Goal: Transaction & Acquisition: Download file/media

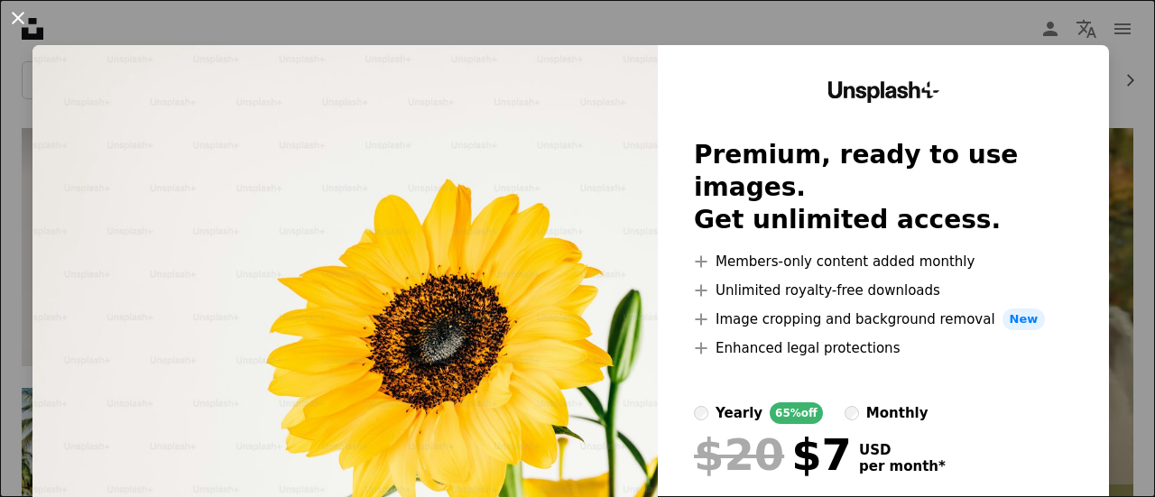
click at [21, 23] on button "An X shape" at bounding box center [18, 18] width 22 height 22
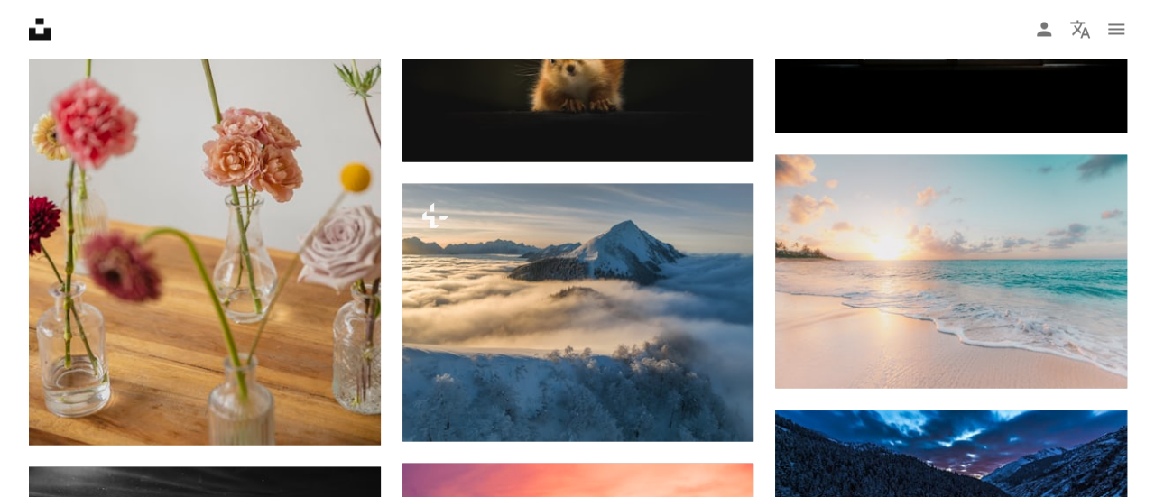
scroll to position [1605, 0]
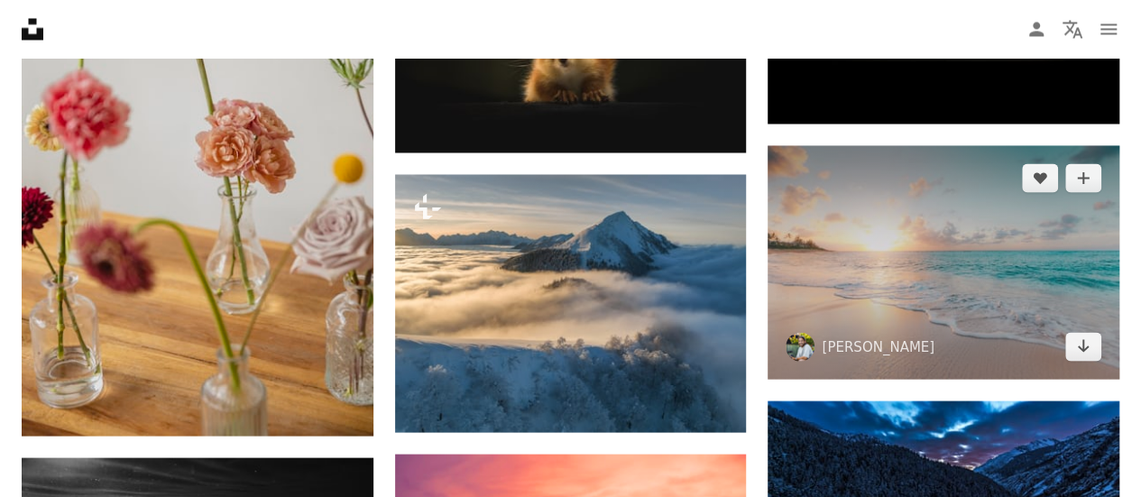
click at [944, 281] on img at bounding box center [944, 262] width 352 height 234
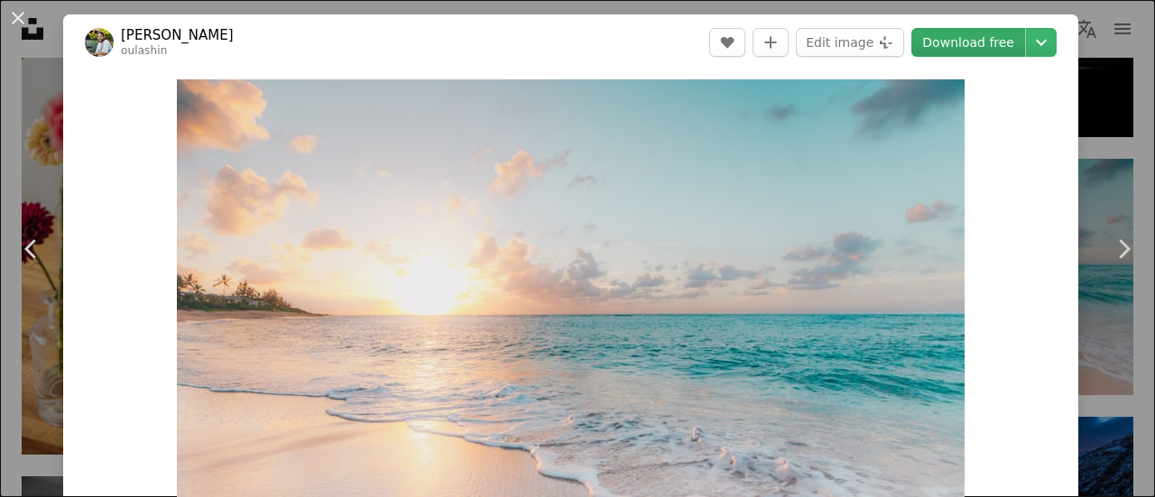
click at [983, 33] on link "Download free" at bounding box center [968, 42] width 114 height 29
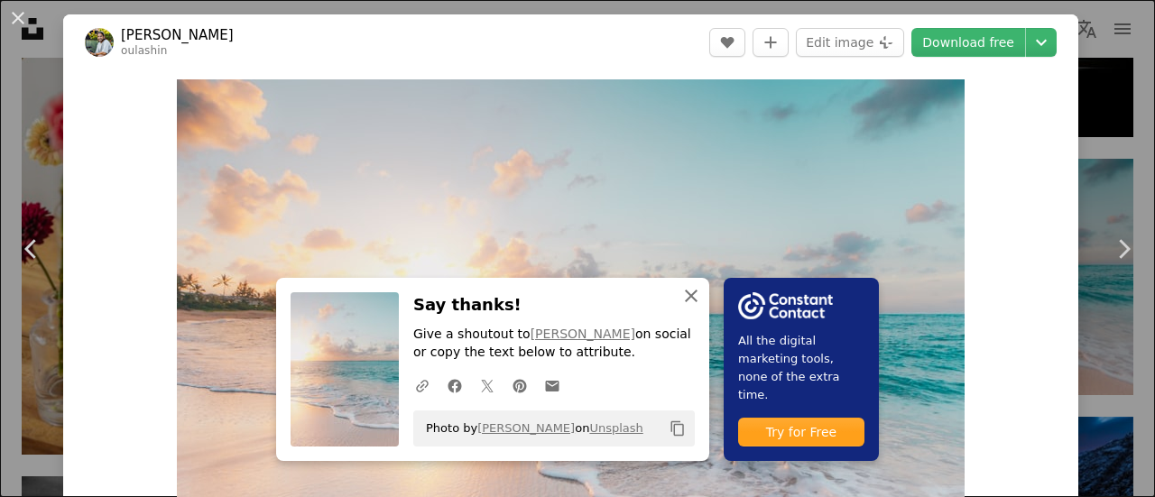
click at [688, 299] on icon "An X shape" at bounding box center [691, 296] width 22 height 22
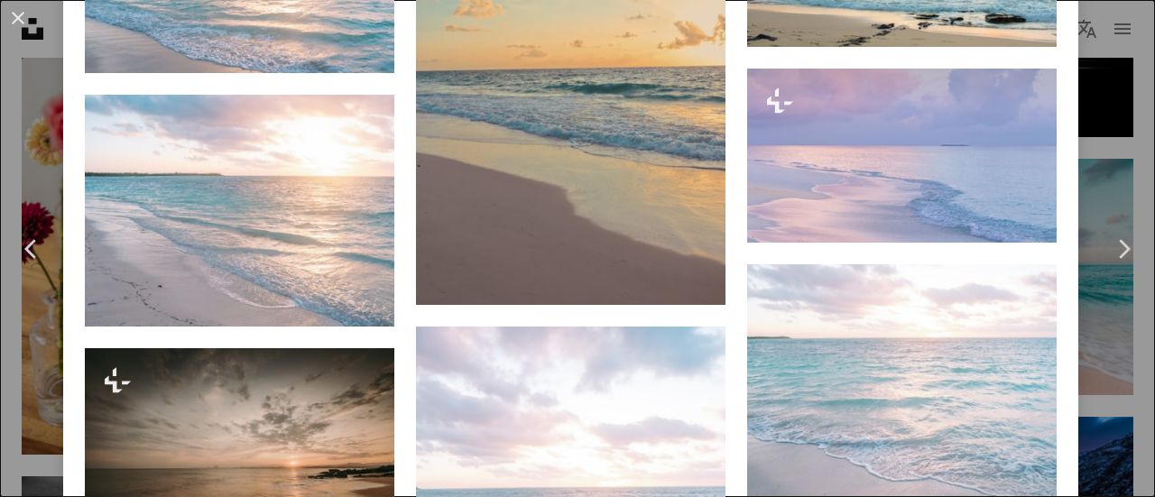
scroll to position [1503, 0]
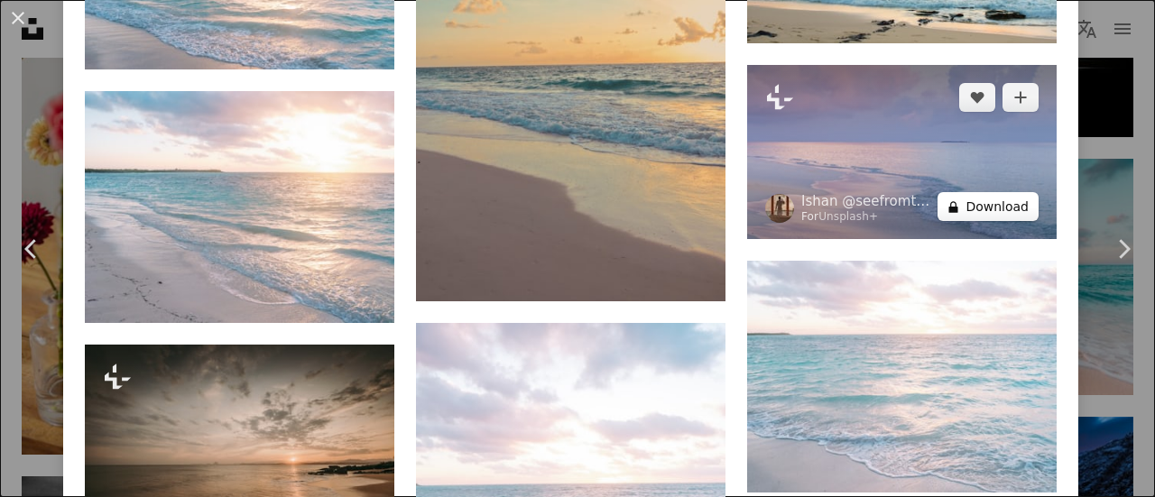
click at [1000, 192] on button "A lock Download" at bounding box center [987, 206] width 101 height 29
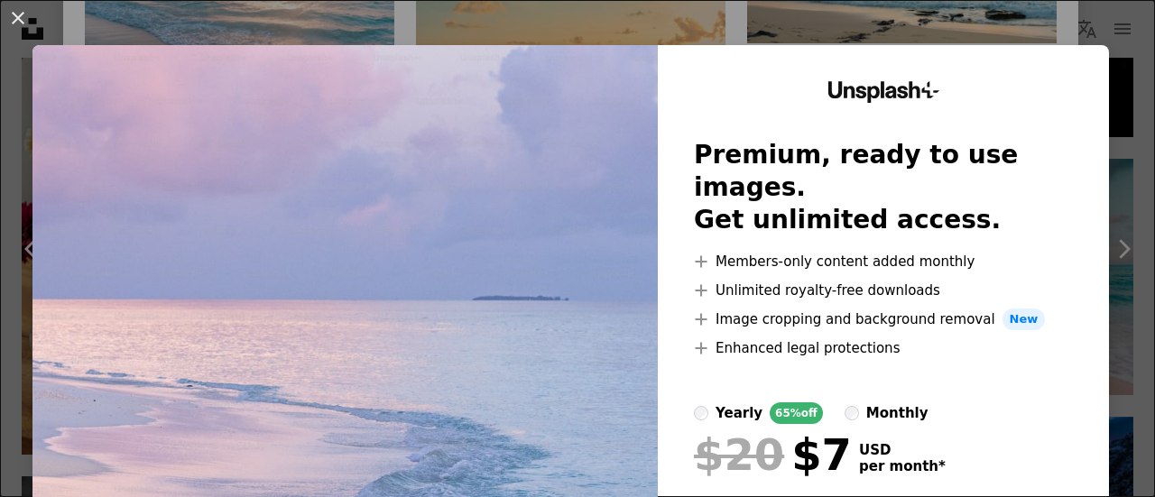
click at [1069, 20] on div "An X shape Unsplash+ Premium, ready to use images. Get unlimited access. A plus…" at bounding box center [577, 248] width 1155 height 497
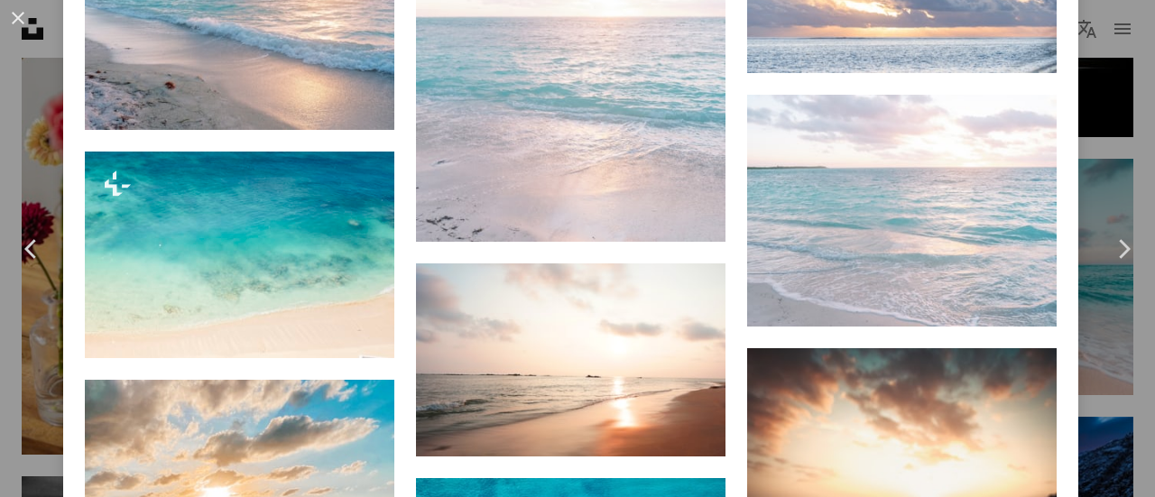
scroll to position [3192, 0]
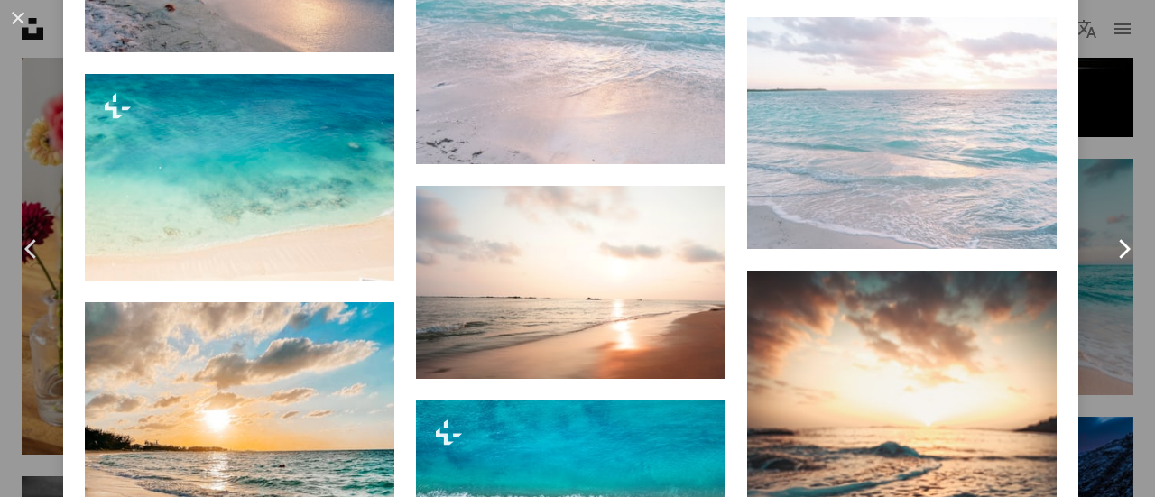
click at [1111, 248] on icon "Chevron right" at bounding box center [1123, 249] width 29 height 29
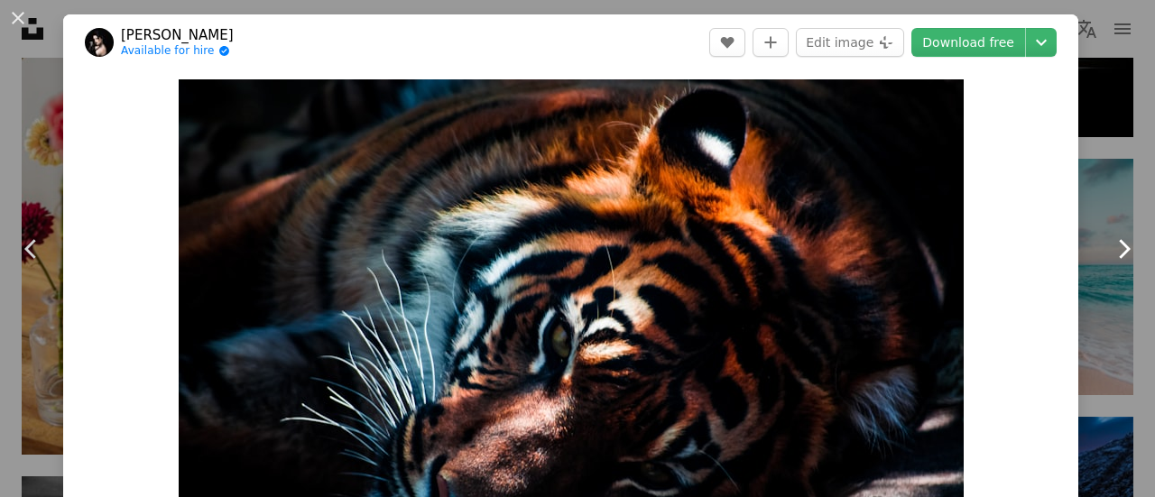
click at [1109, 246] on icon "Chevron right" at bounding box center [1123, 249] width 29 height 29
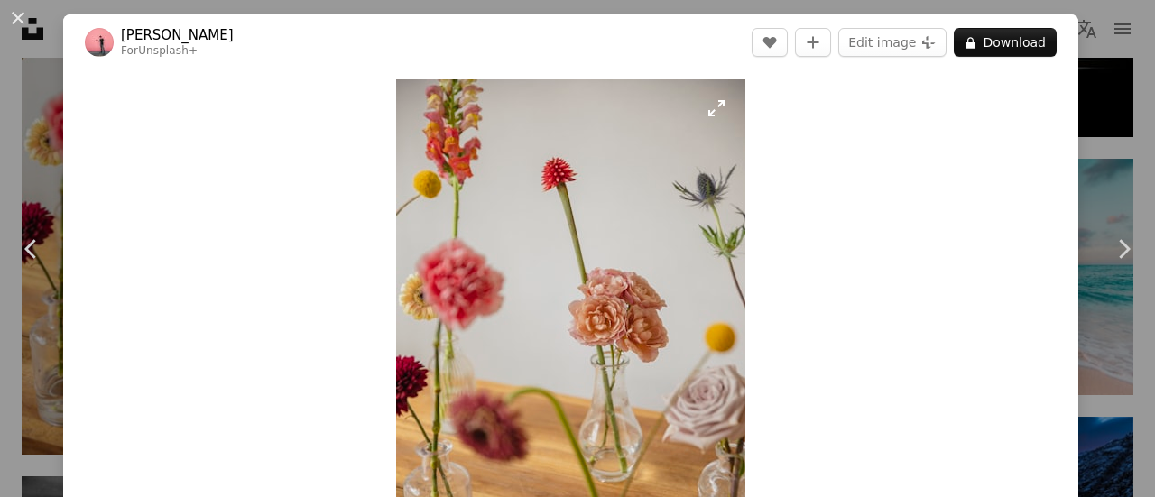
drag, startPoint x: 691, startPoint y: 207, endPoint x: 635, endPoint y: 335, distance: 139.8
click at [635, 335] on img "Zoom in on this image" at bounding box center [570, 341] width 349 height 524
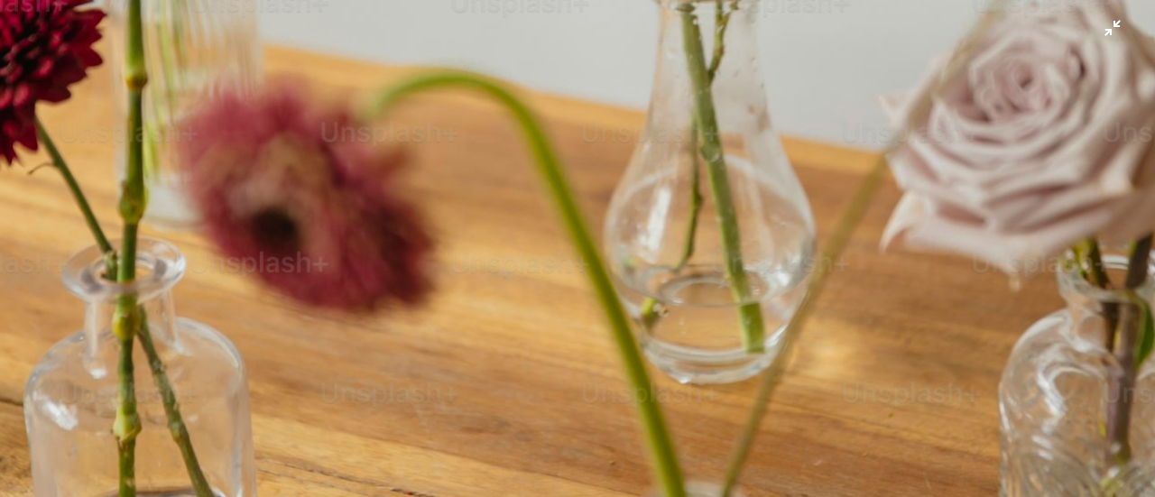
scroll to position [1193, 0]
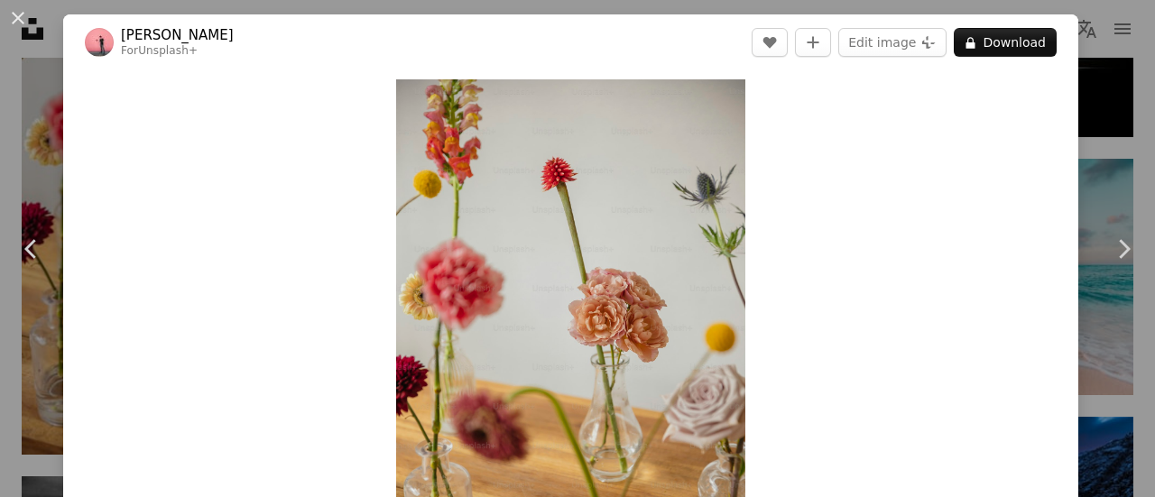
scroll to position [79, 0]
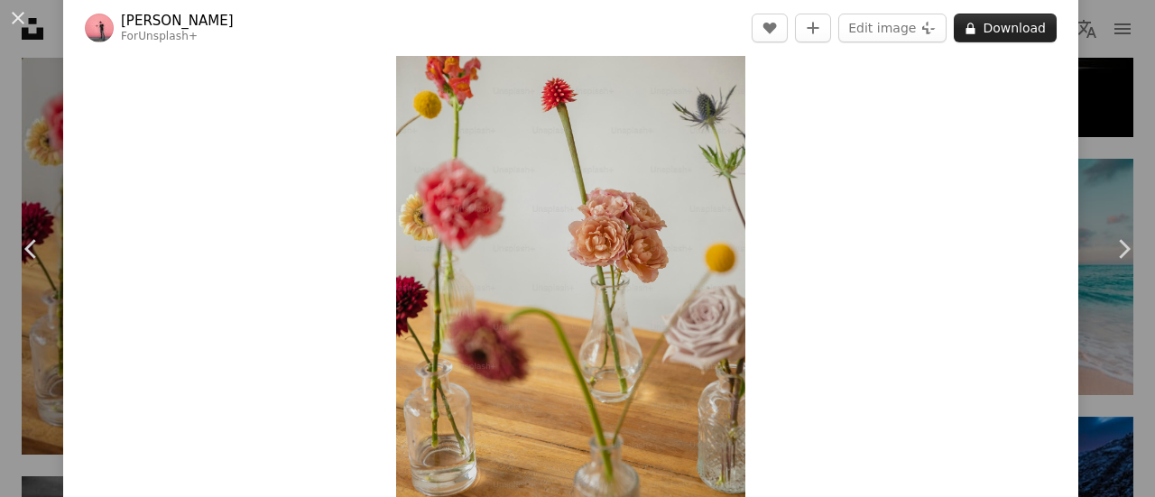
click at [983, 25] on button "A lock Download" at bounding box center [1004, 28] width 103 height 29
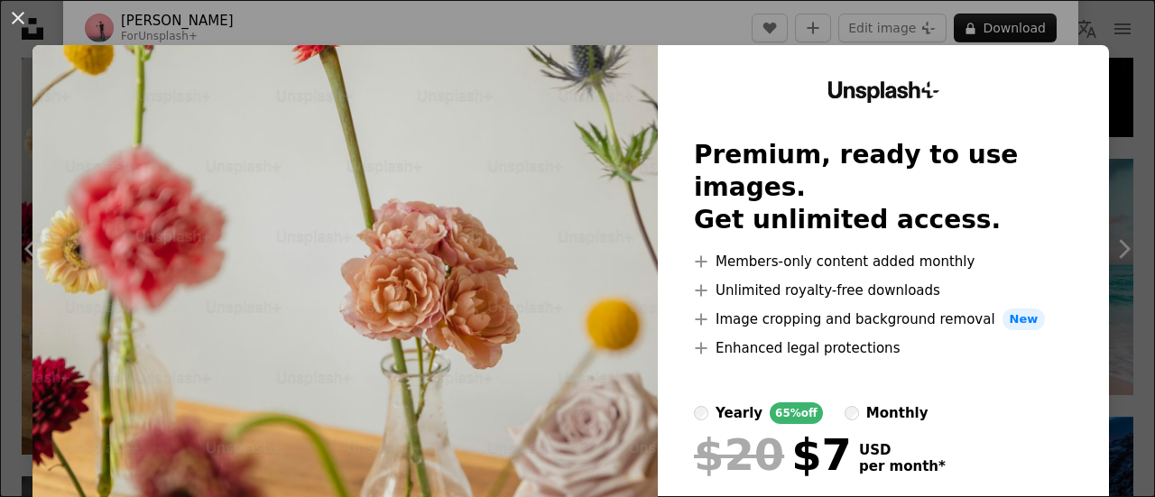
click at [593, 134] on img at bounding box center [344, 332] width 625 height 574
